Goal: Unclear

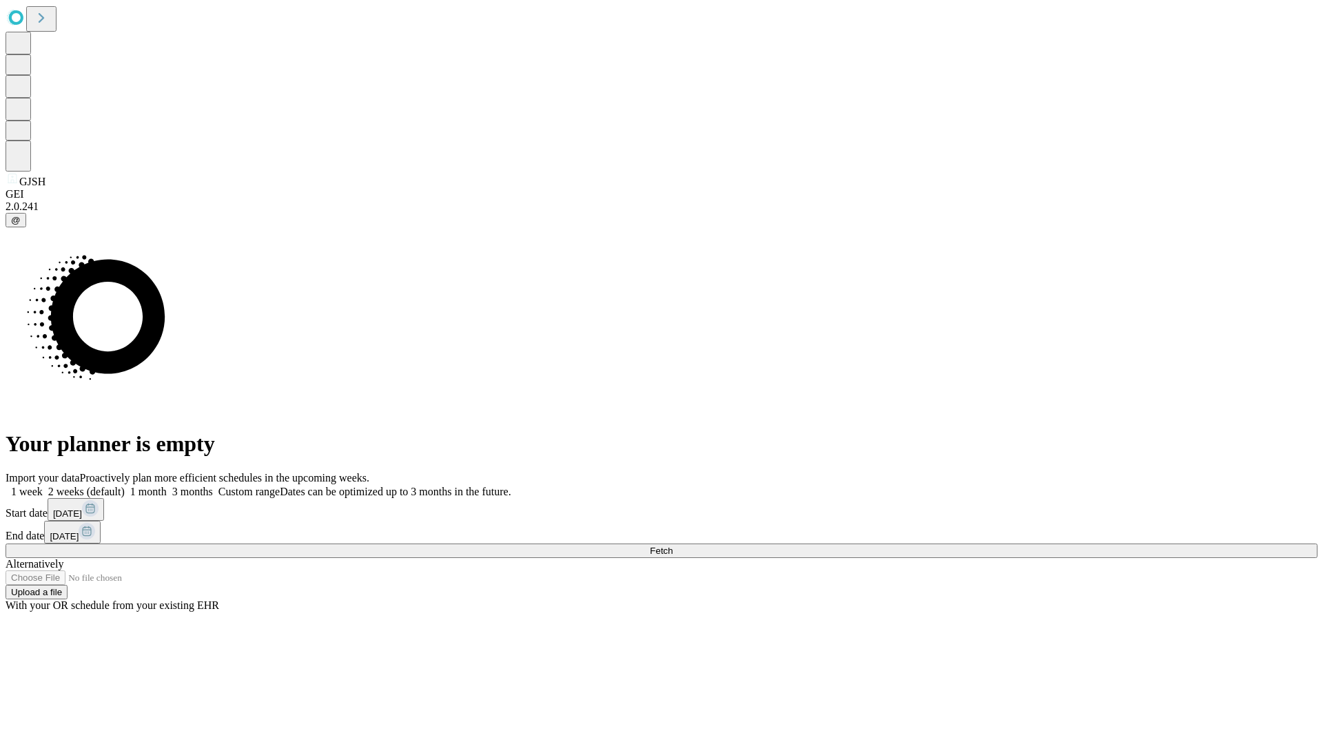
click at [672, 546] on span "Fetch" at bounding box center [661, 551] width 23 height 10
